Goal: Information Seeking & Learning: Understand process/instructions

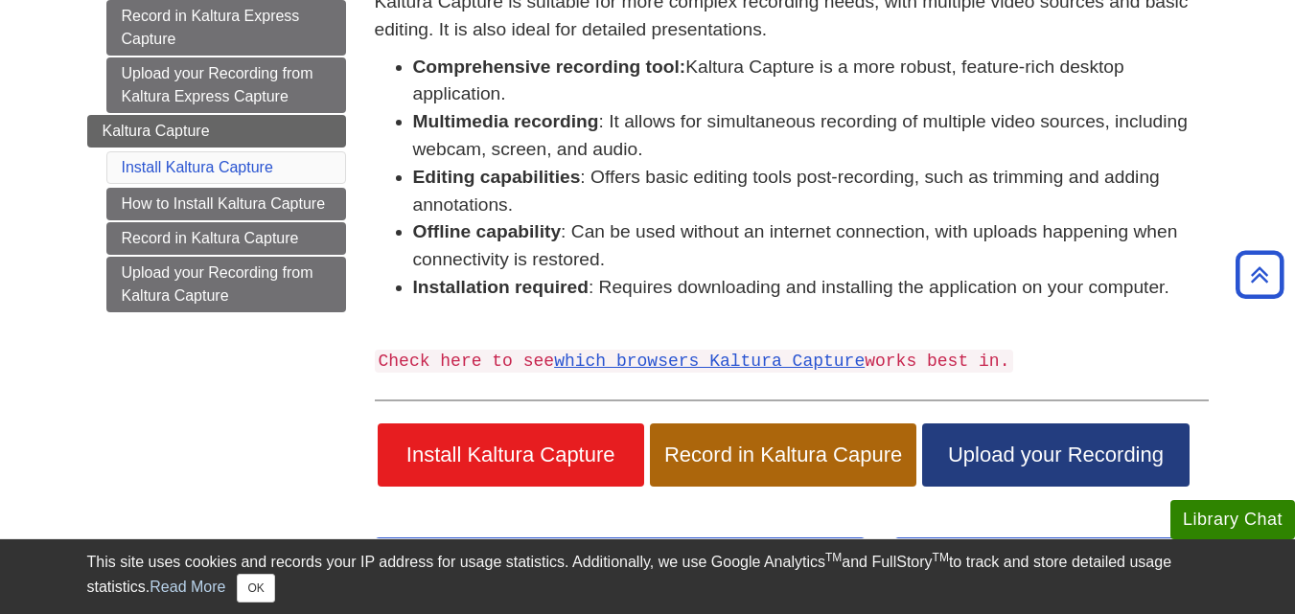
scroll to position [313, 0]
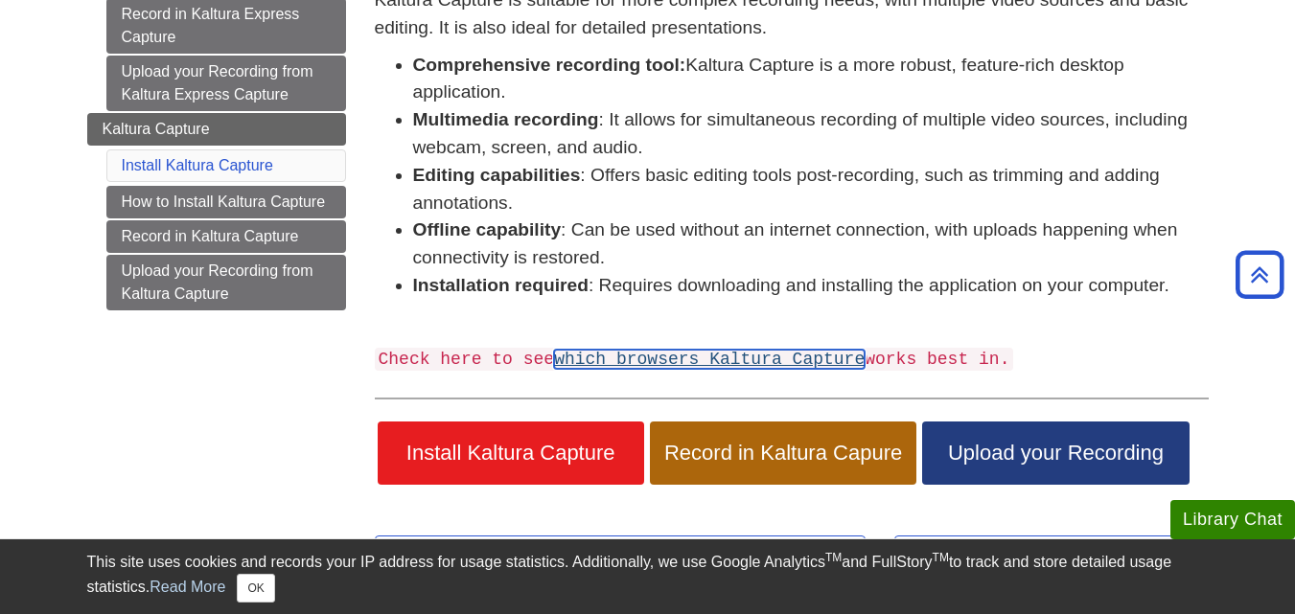
click at [756, 360] on link "which browsers Kaltura Capture" at bounding box center [709, 359] width 311 height 19
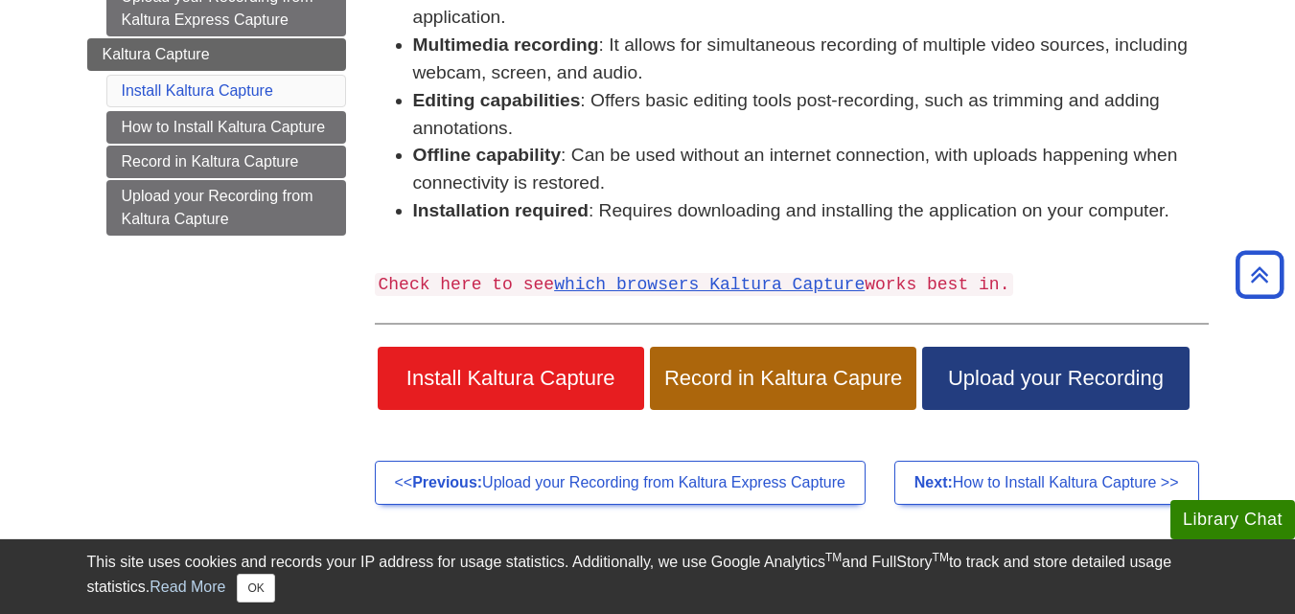
scroll to position [389, 0]
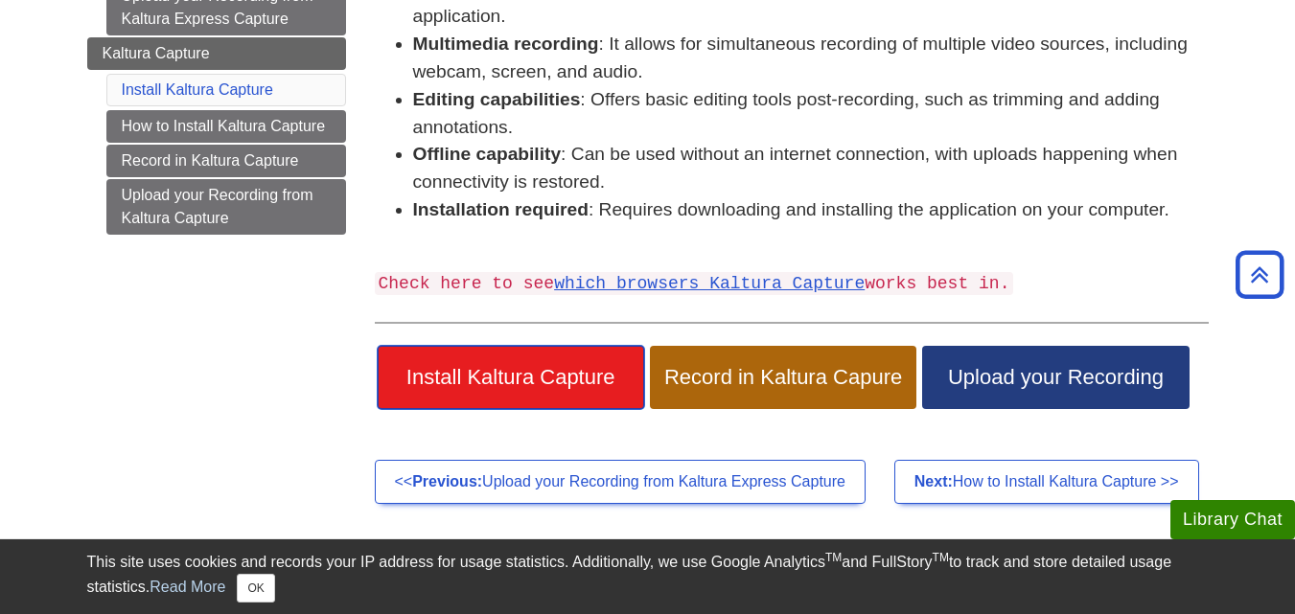
click at [487, 375] on span "Install Kaltura Capture" at bounding box center [511, 377] width 238 height 25
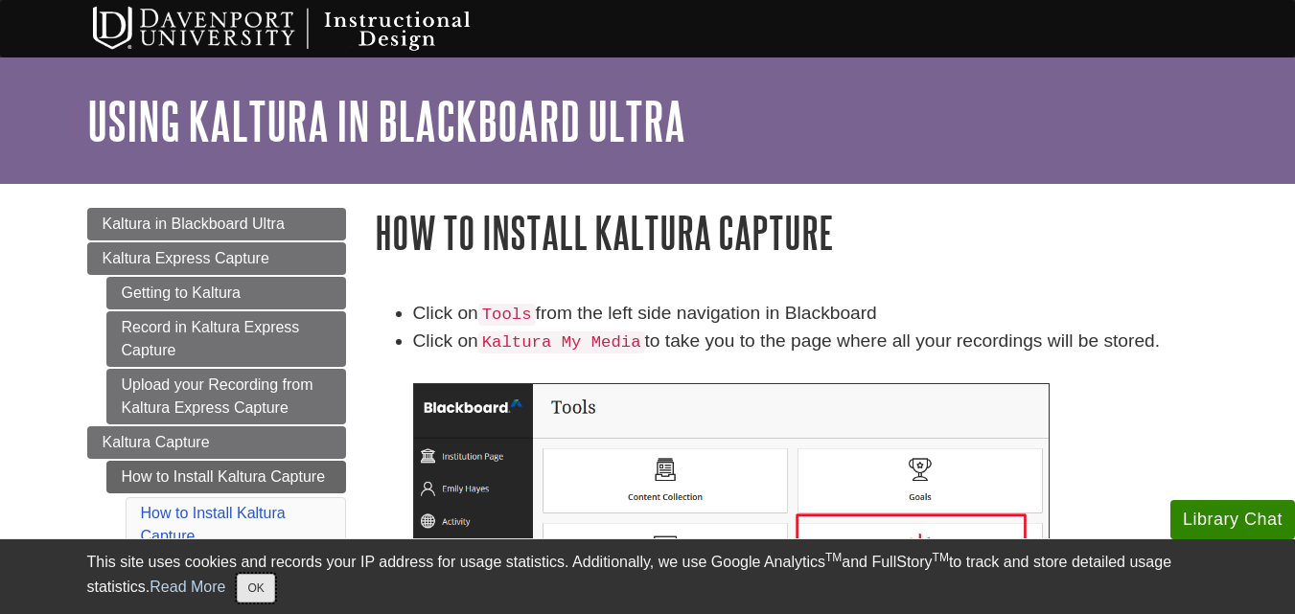
click at [264, 582] on button "OK" at bounding box center [255, 588] width 37 height 29
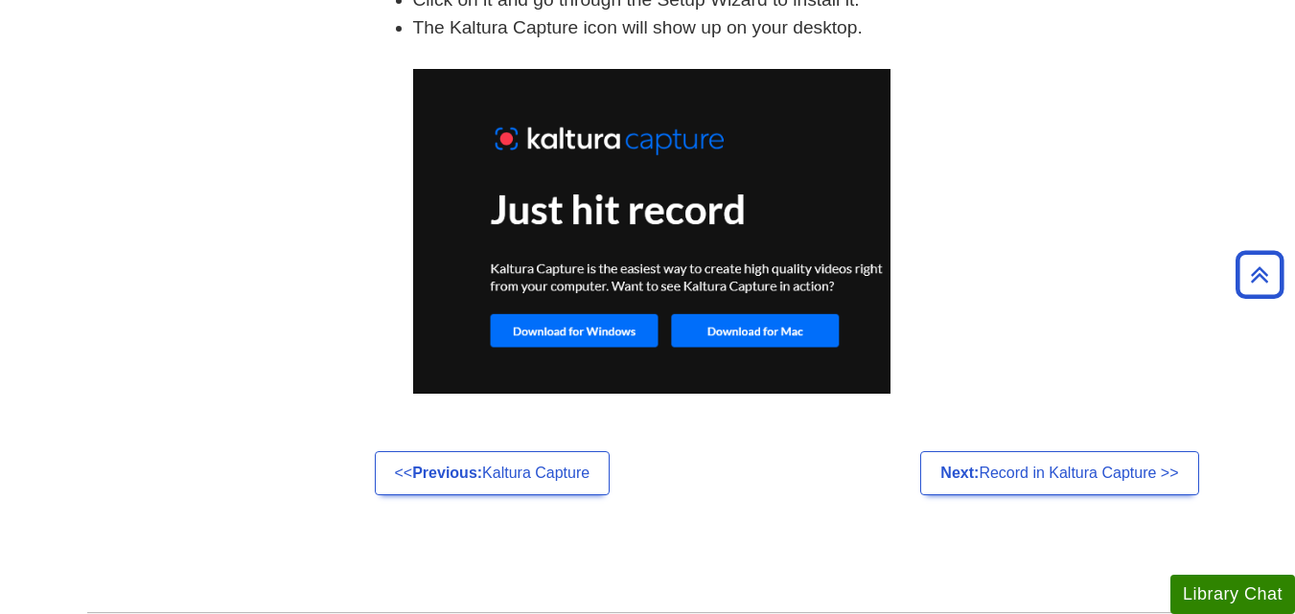
scroll to position [1477, 0]
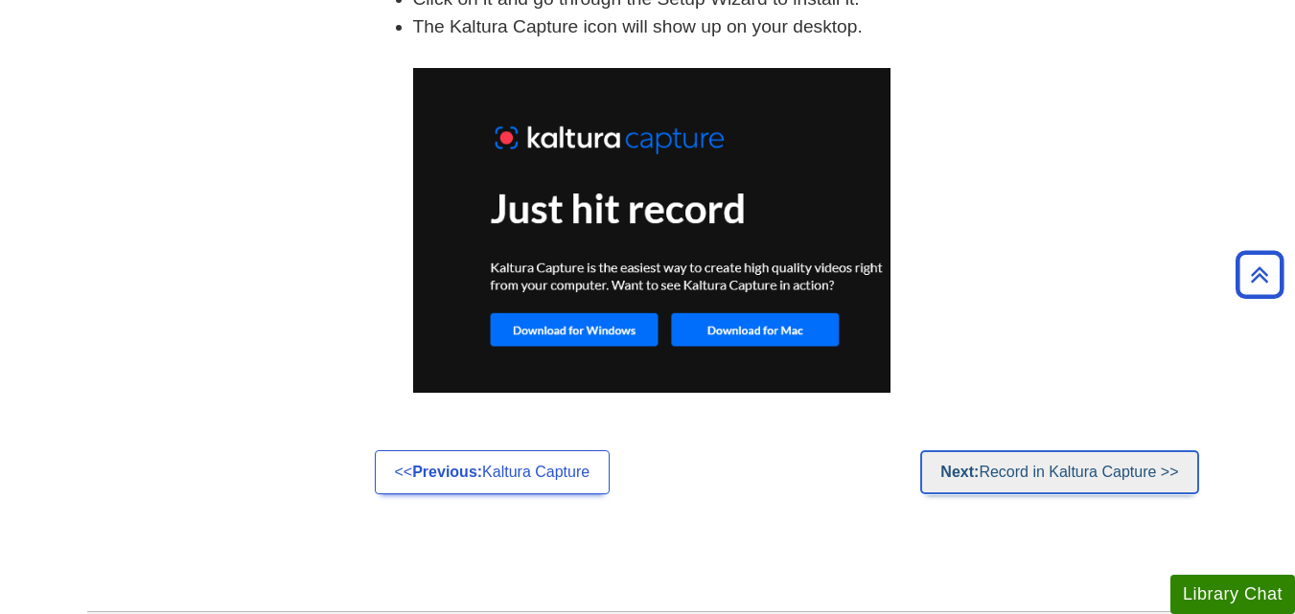
click at [1047, 452] on link "Next: Record in Kaltura Capture >>" at bounding box center [1059, 473] width 278 height 44
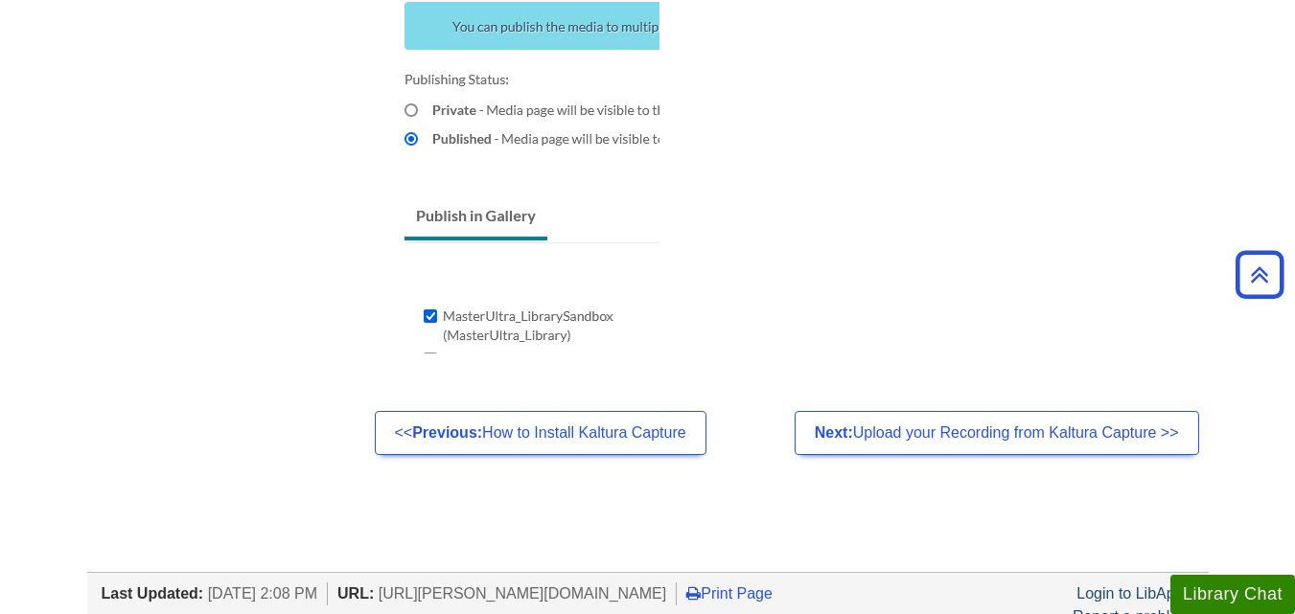
scroll to position [1762, 0]
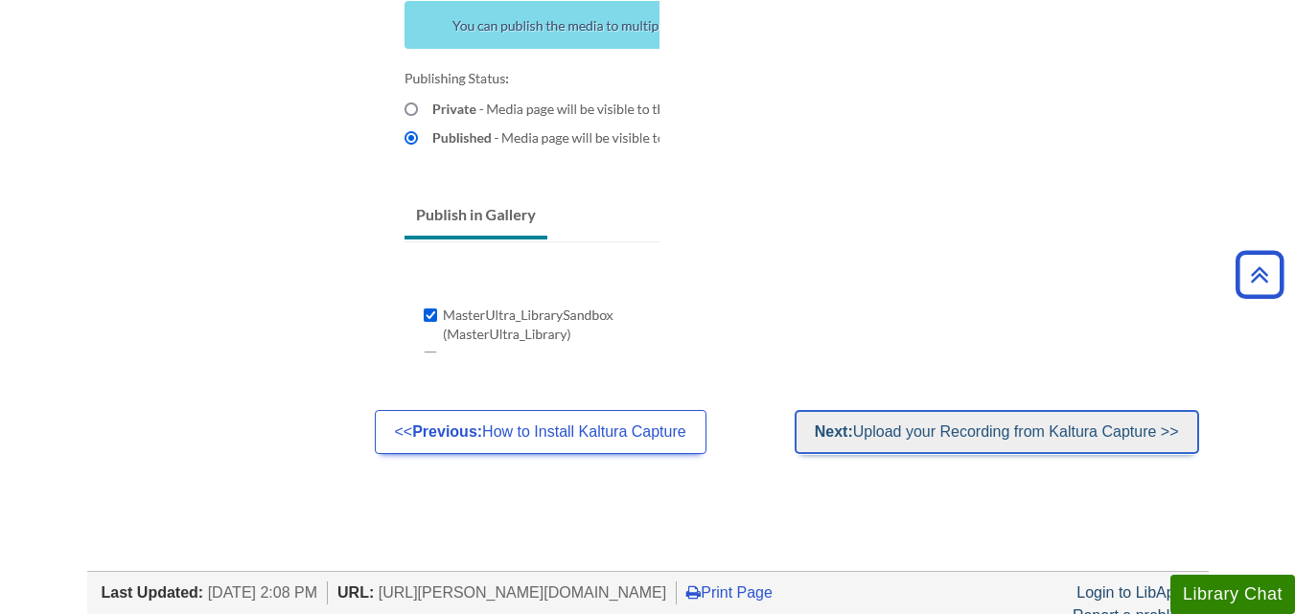
click at [1029, 432] on link "Next: Upload your Recording from Kaltura Capture >>" at bounding box center [997, 432] width 405 height 44
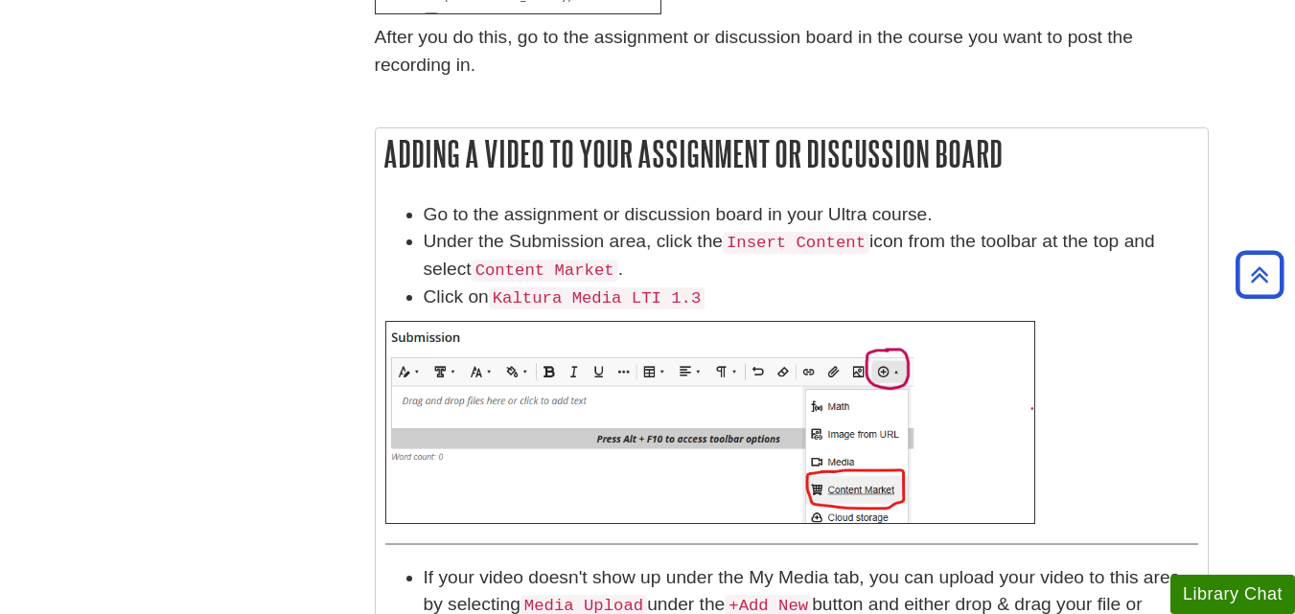
scroll to position [955, 0]
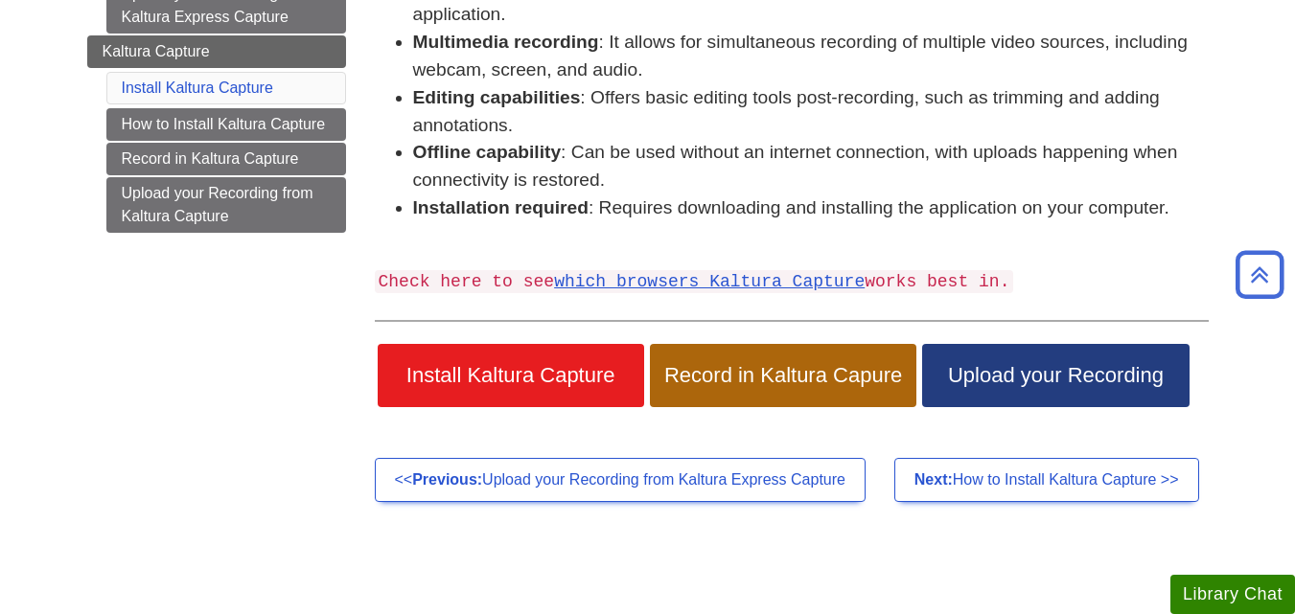
scroll to position [392, 0]
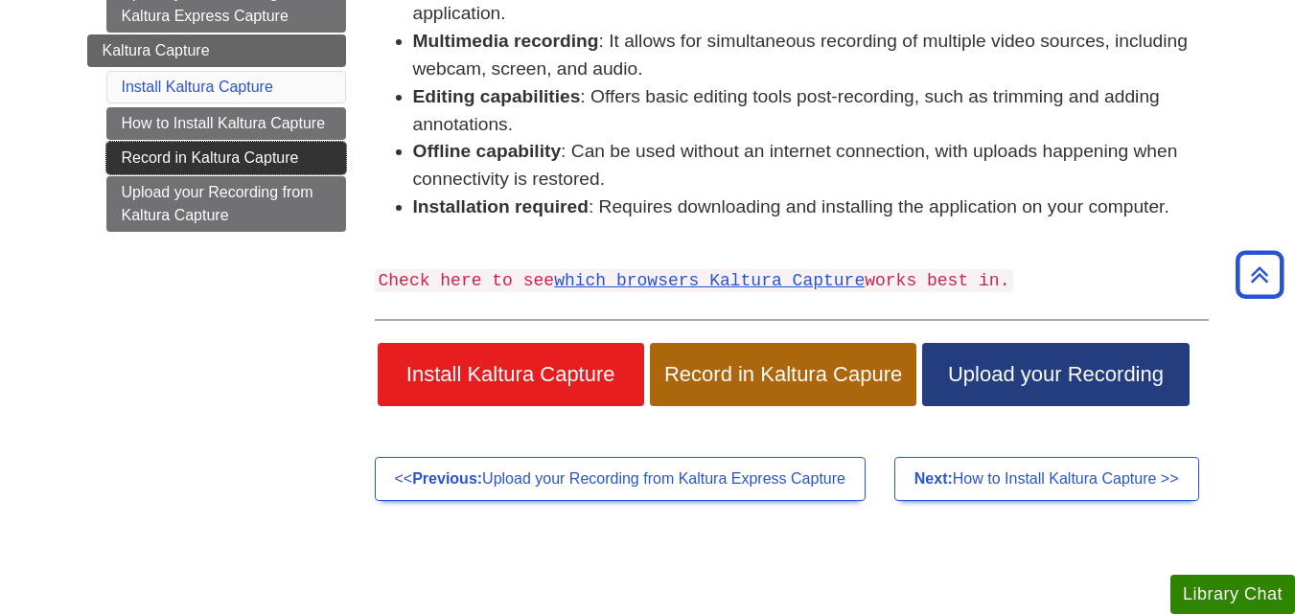
click at [262, 160] on link "Record in Kaltura Capture" at bounding box center [226, 158] width 240 height 33
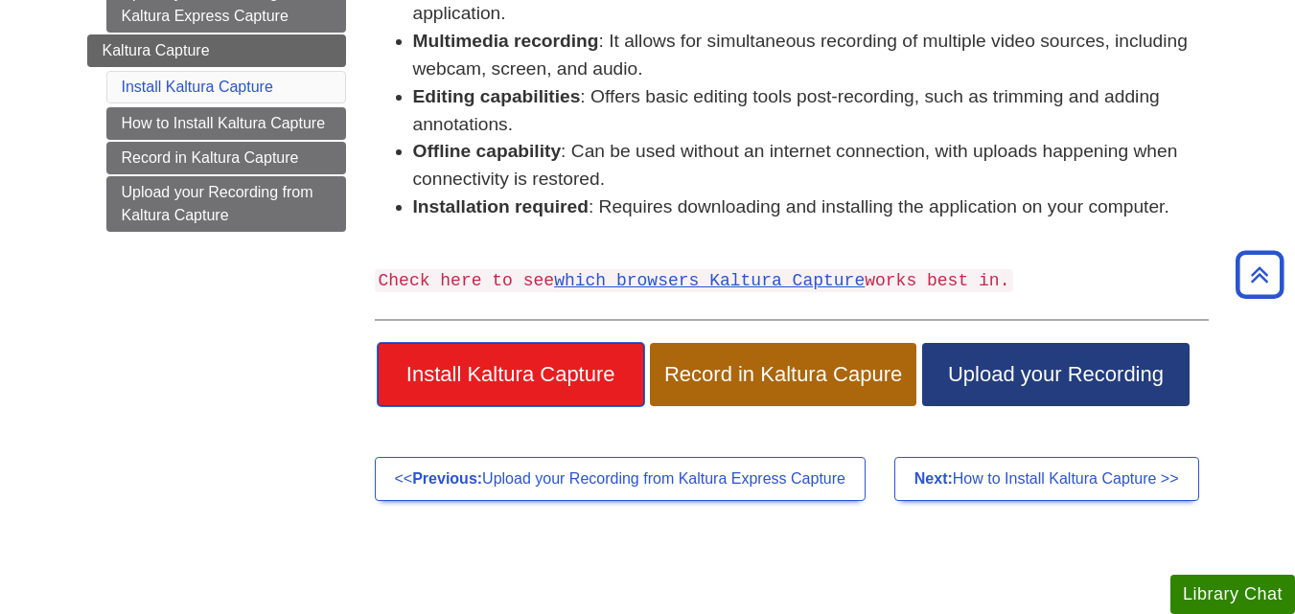
click at [603, 384] on span "Install Kaltura Capture" at bounding box center [511, 374] width 238 height 25
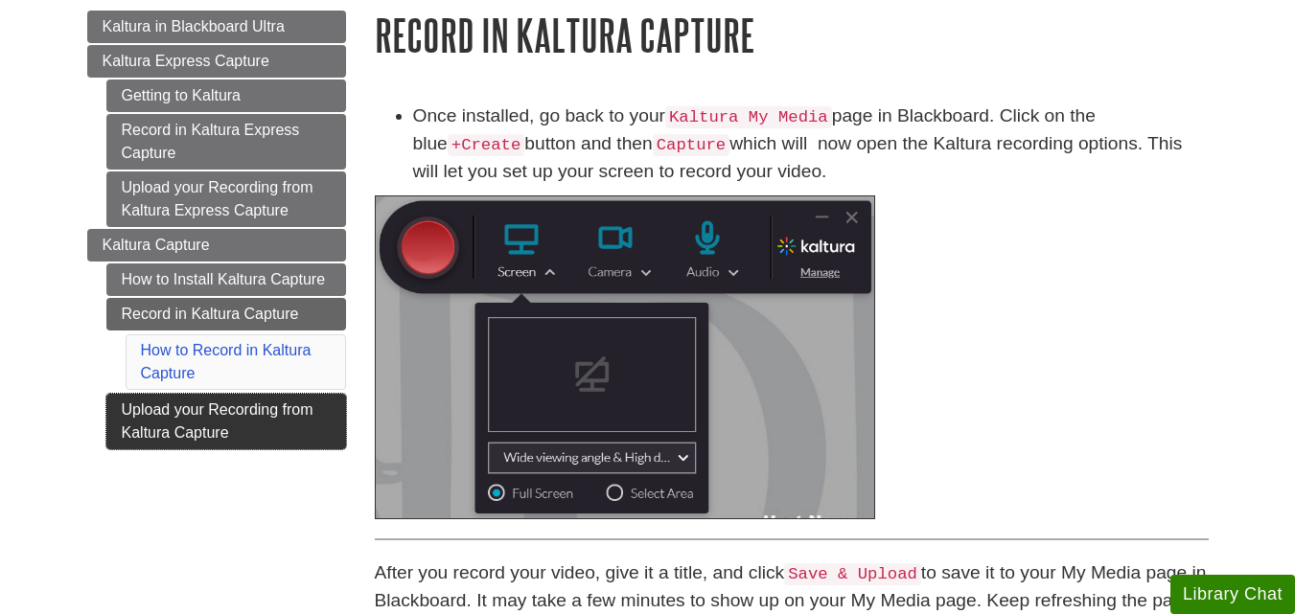
scroll to position [220, 0]
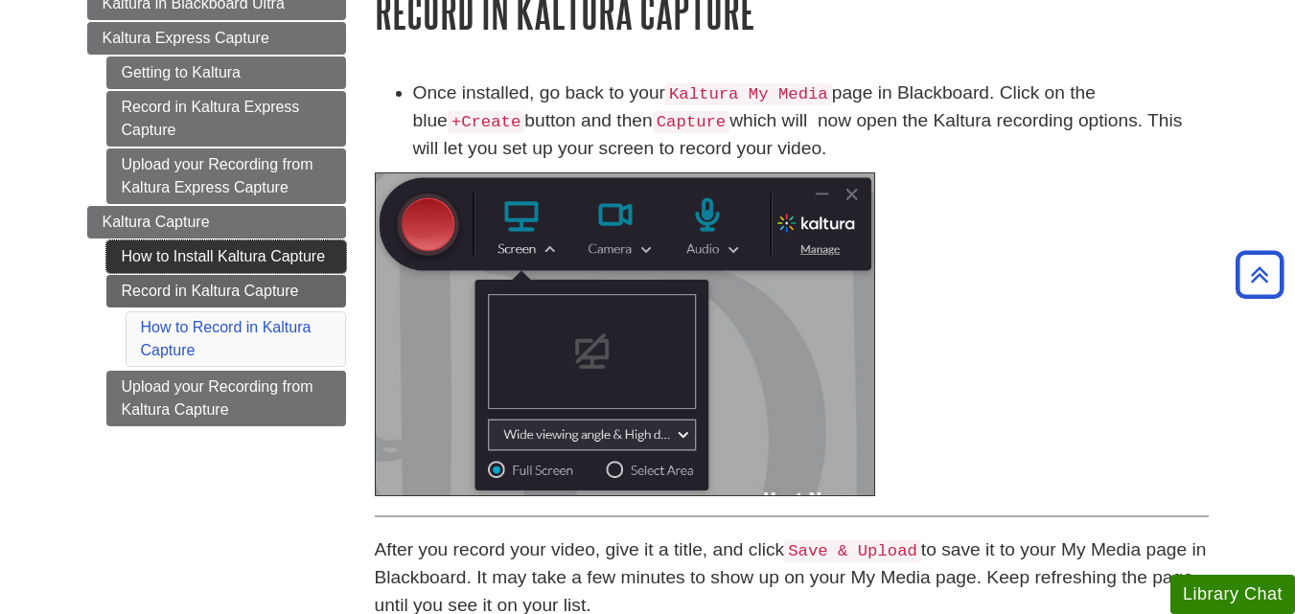
click at [205, 255] on link "How to Install Kaltura Capture" at bounding box center [226, 257] width 240 height 33
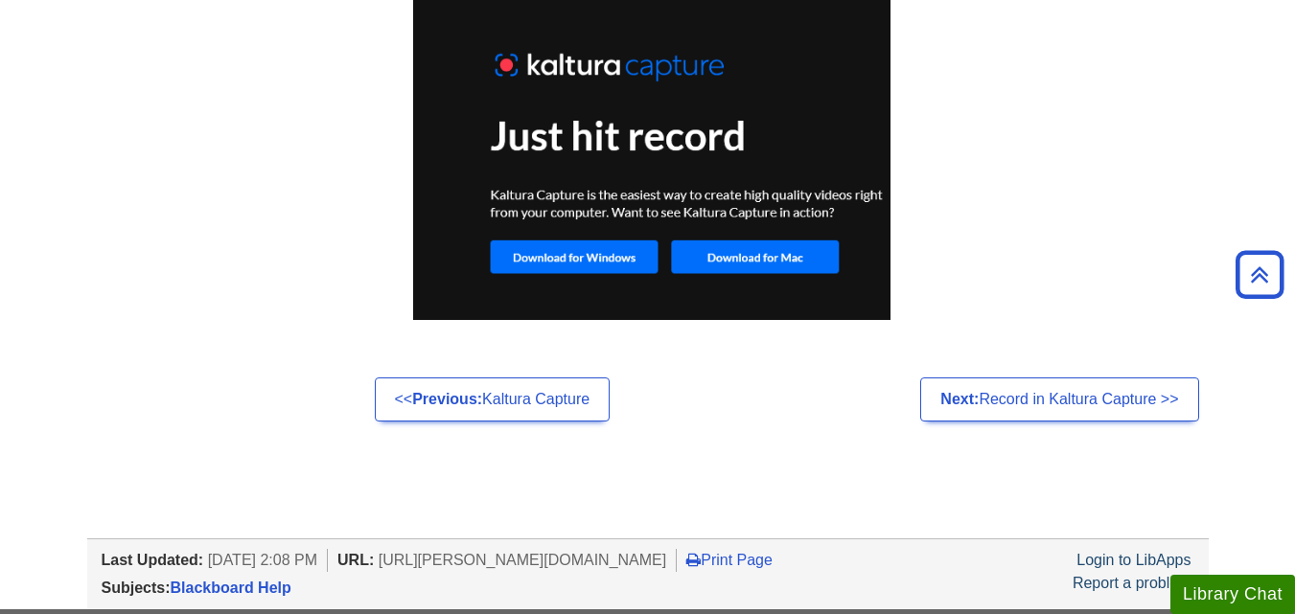
scroll to position [1548, 0]
